Goal: Task Accomplishment & Management: Use online tool/utility

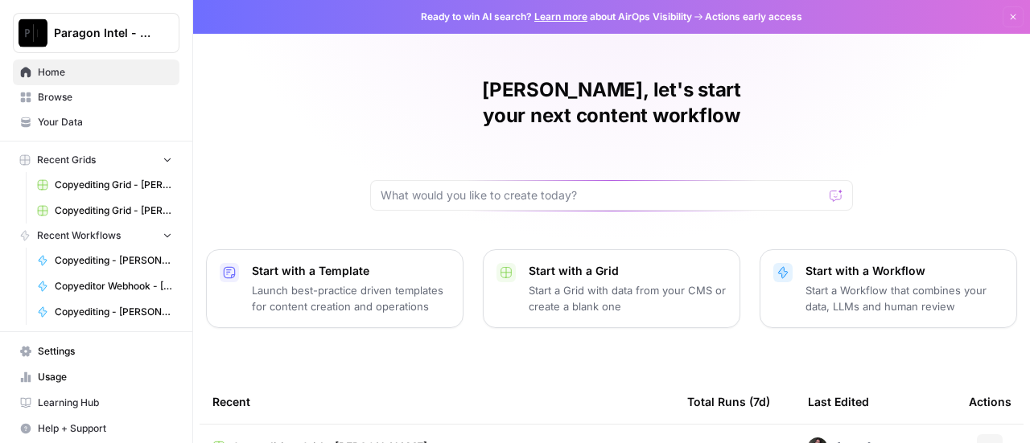
drag, startPoint x: 93, startPoint y: 99, endPoint x: 179, endPoint y: 114, distance: 86.7
click at [95, 99] on span "Browse" at bounding box center [105, 97] width 134 height 14
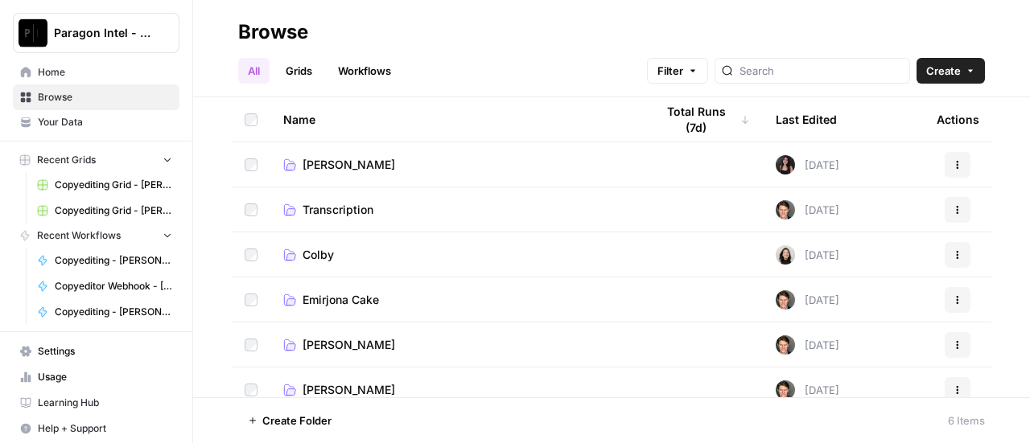
click at [344, 345] on span "[PERSON_NAME]" at bounding box center [349, 345] width 93 height 16
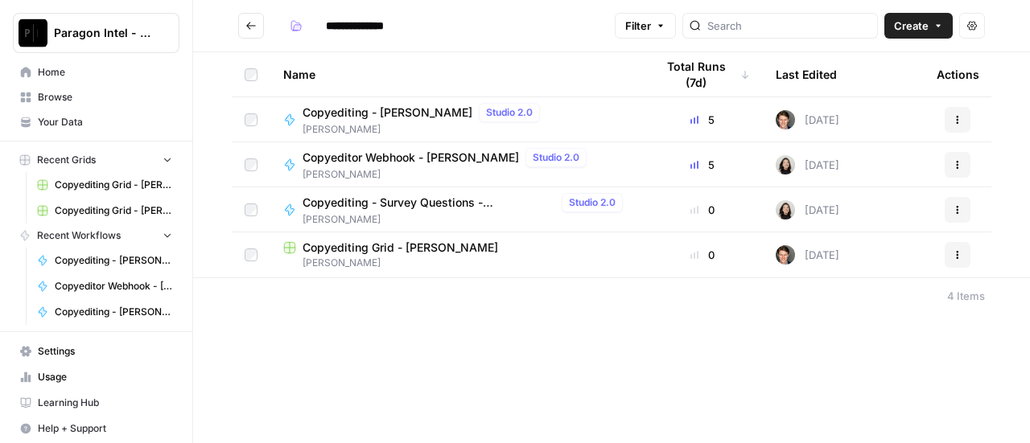
click at [444, 242] on span "Copyediting Grid - [PERSON_NAME]" at bounding box center [401, 248] width 196 height 16
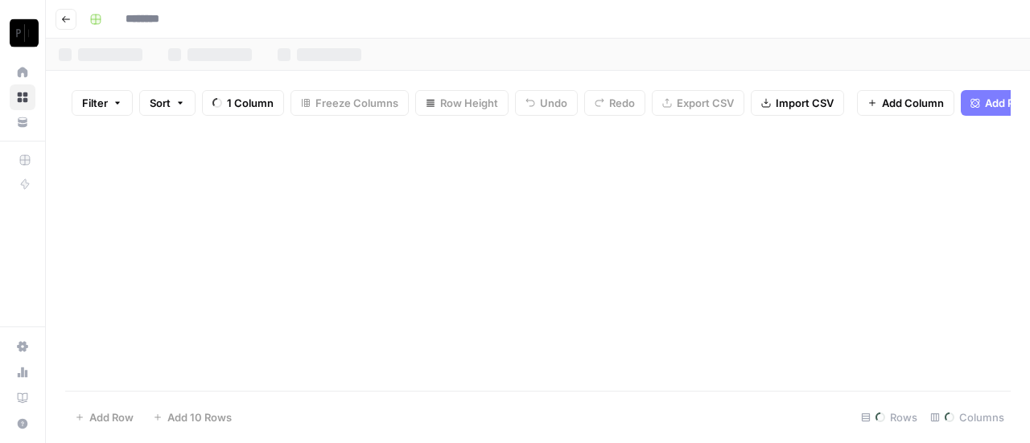
type input "**********"
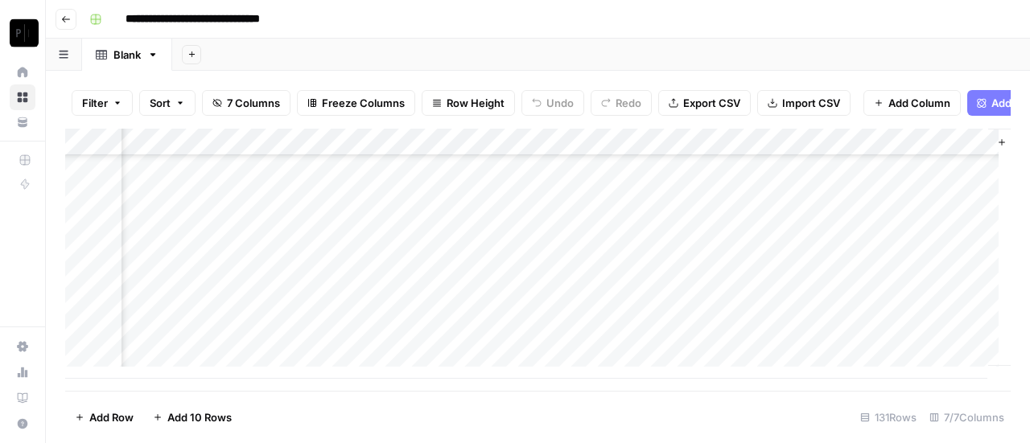
scroll to position [3400, 367]
click at [827, 311] on div "Add Column" at bounding box center [538, 254] width 946 height 250
click at [827, 337] on div "Add Column" at bounding box center [538, 254] width 946 height 250
